Goal: Task Accomplishment & Management: Use online tool/utility

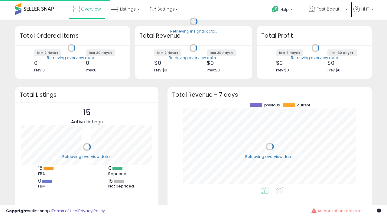
scroll to position [84, 192]
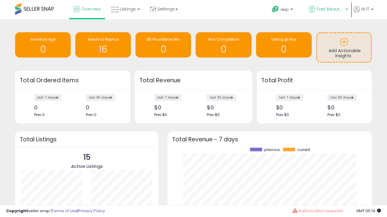
click at [327, 10] on span "Fast Beauty ([GEOGRAPHIC_DATA])" at bounding box center [329, 9] width 27 height 6
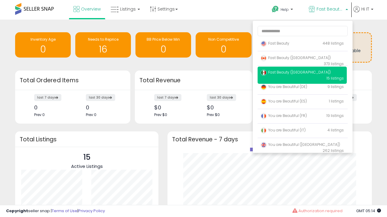
click at [302, 59] on span "Fast Beauty ([GEOGRAPHIC_DATA])" at bounding box center [295, 57] width 70 height 5
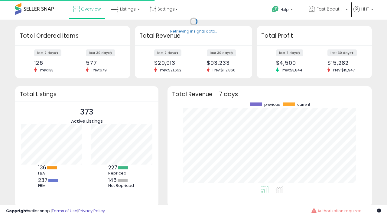
scroll to position [84, 192]
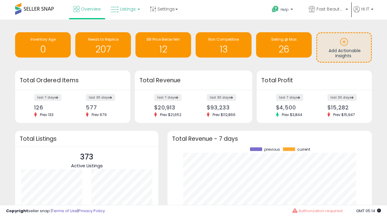
click at [124, 9] on span "Listings" at bounding box center [128, 9] width 16 height 6
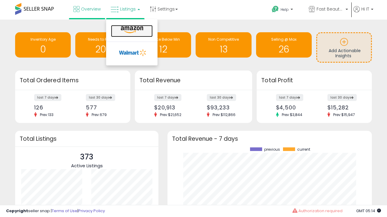
click at [131, 30] on icon at bounding box center [132, 30] width 26 height 8
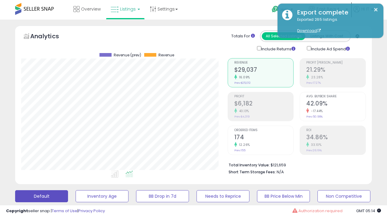
scroll to position [164, 0]
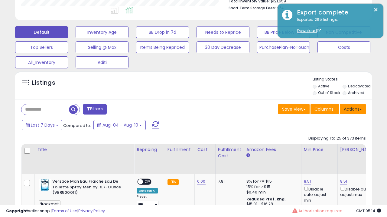
click at [352, 109] on button "Actions" at bounding box center [352, 109] width 26 height 10
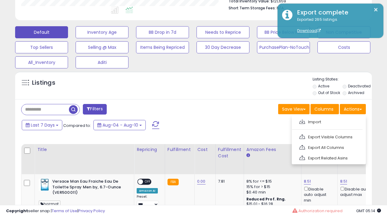
click at [302, 121] on span at bounding box center [302, 122] width 6 height 5
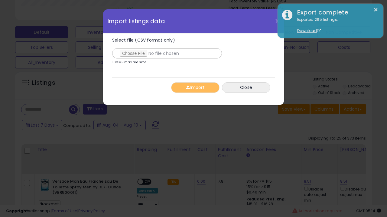
type input "**********"
click at [195, 88] on button "Import" at bounding box center [195, 87] width 48 height 11
